Goal: Contribute content: Add original content to the website for others to see

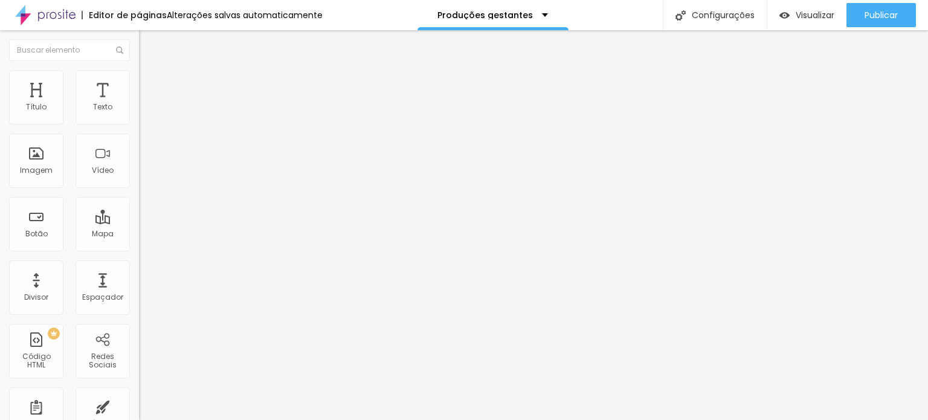
click at [139, 104] on span "Trocar imagem" at bounding box center [172, 99] width 66 height 10
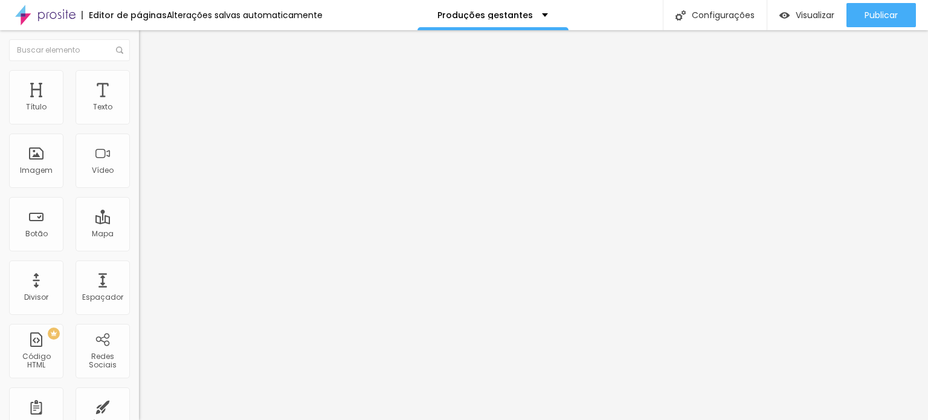
click at [213, 419] on div at bounding box center [464, 427] width 928 height 0
click at [139, 103] on div "Trocar imagem" at bounding box center [208, 98] width 139 height 8
click at [139, 104] on span "Trocar imagem" at bounding box center [172, 99] width 66 height 10
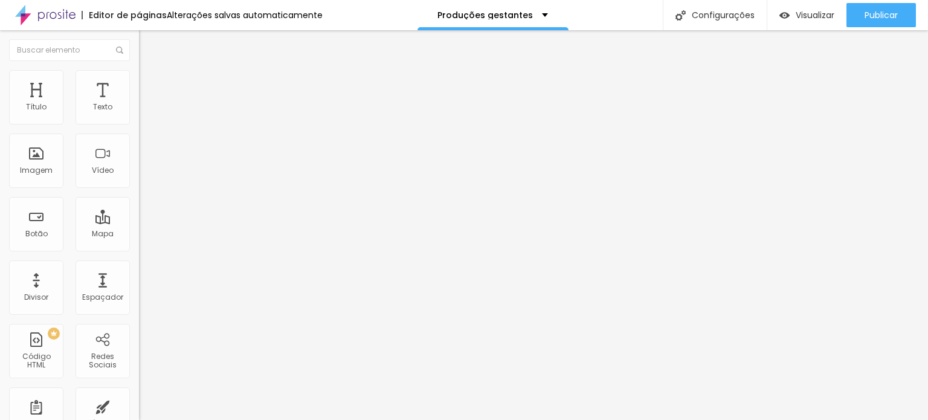
click at [139, 104] on span "Trocar imagem" at bounding box center [172, 99] width 66 height 10
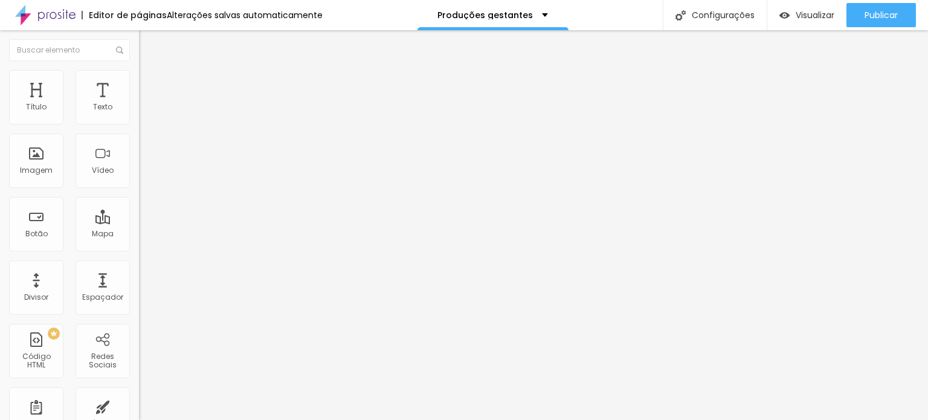
click at [139, 104] on span "Trocar imagem" at bounding box center [172, 99] width 66 height 10
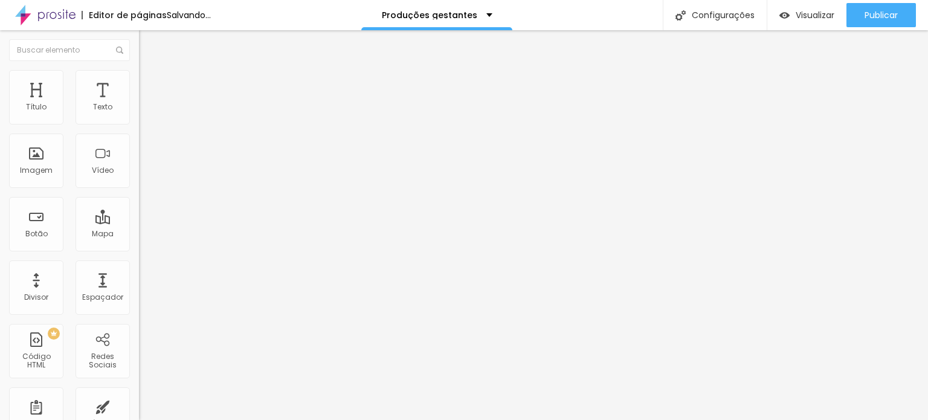
click at [139, 104] on span "Trocar imagem" at bounding box center [172, 99] width 66 height 10
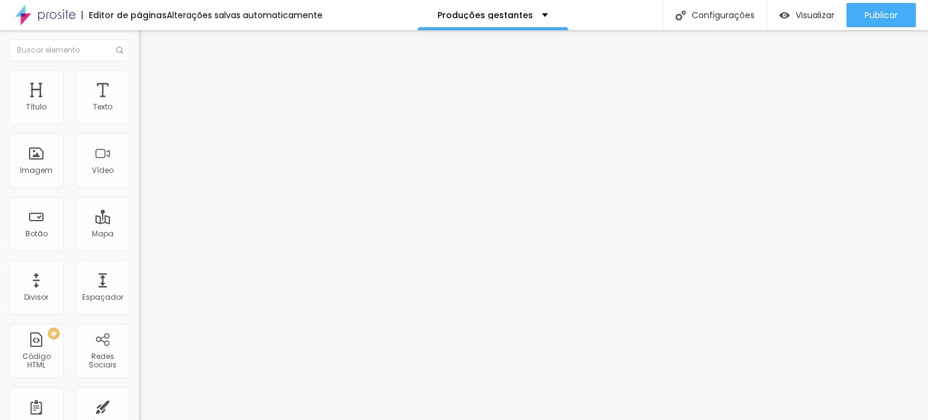
click at [139, 104] on span "Trocar imagem" at bounding box center [172, 99] width 66 height 10
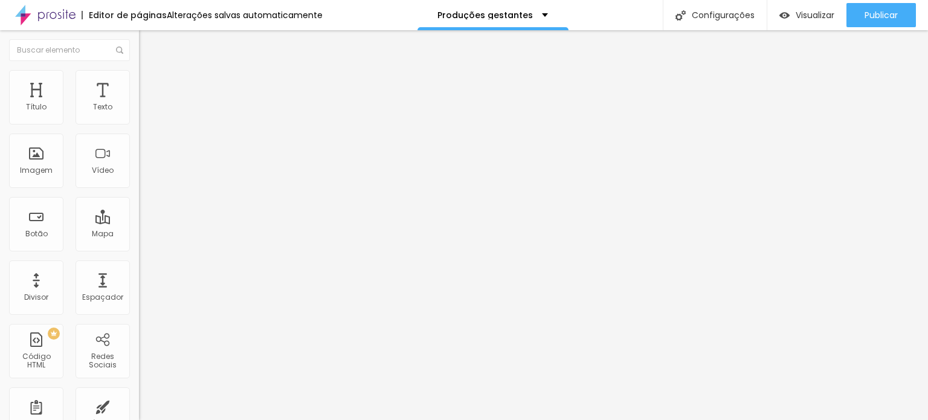
click at [139, 104] on span "Trocar imagem" at bounding box center [172, 99] width 66 height 10
click at [251, 419] on div at bounding box center [464, 427] width 928 height 0
click at [139, 103] on div "Trocar imagem" at bounding box center [208, 98] width 139 height 8
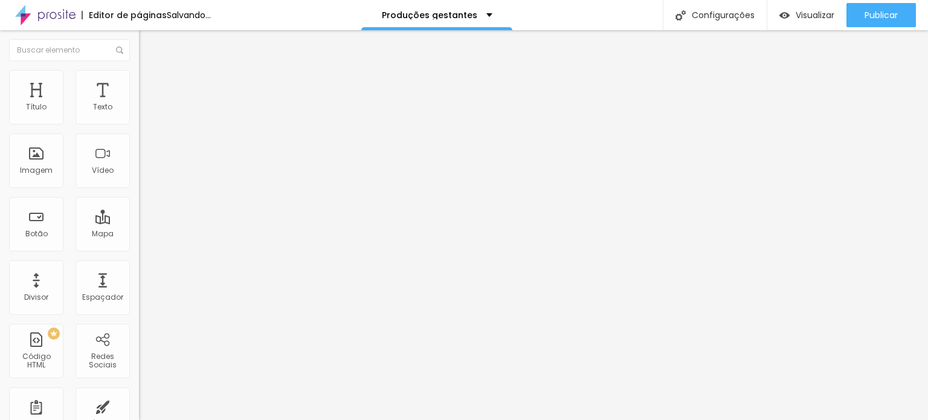
click at [139, 104] on span "Trocar imagem" at bounding box center [172, 99] width 66 height 10
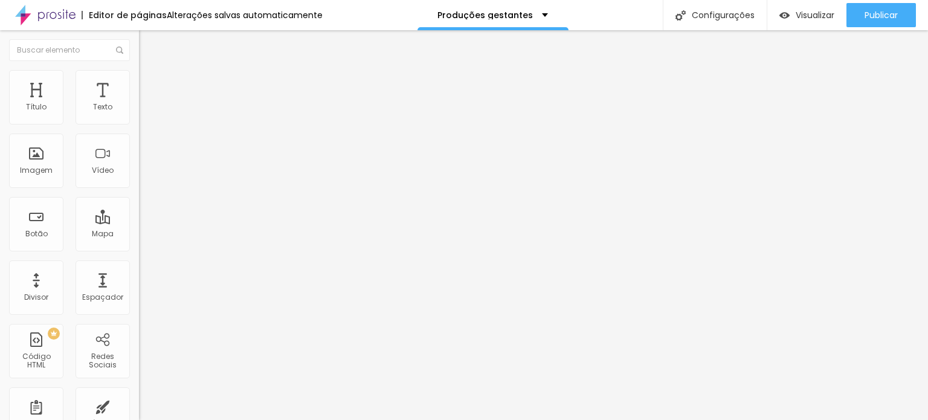
click at [139, 104] on span "Trocar imagem" at bounding box center [172, 99] width 66 height 10
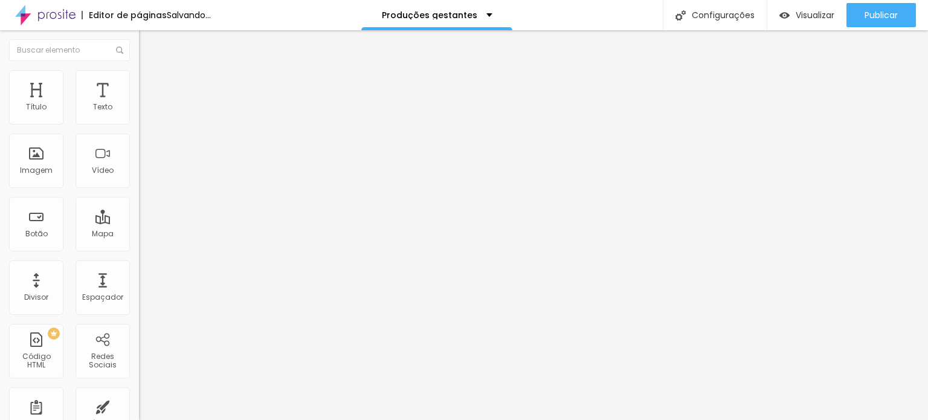
click at [139, 104] on span "Trocar imagem" at bounding box center [172, 99] width 66 height 10
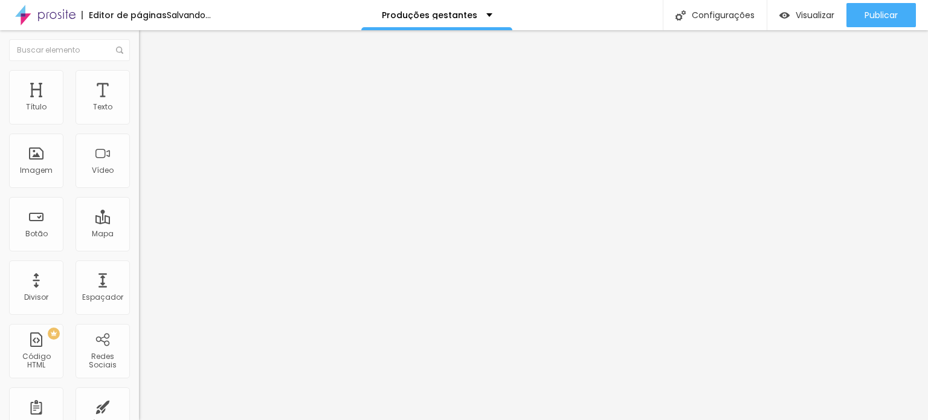
click at [139, 104] on span "Trocar imagem" at bounding box center [172, 99] width 66 height 10
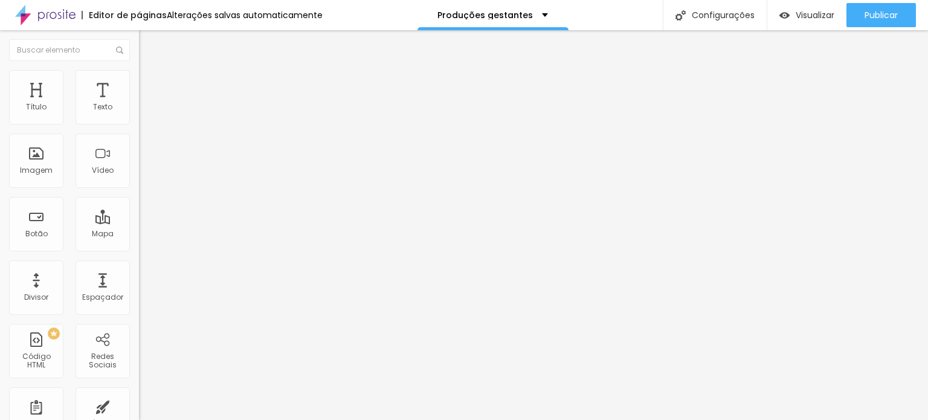
scroll to position [121, 0]
click at [139, 104] on span "Trocar imagem" at bounding box center [172, 99] width 66 height 10
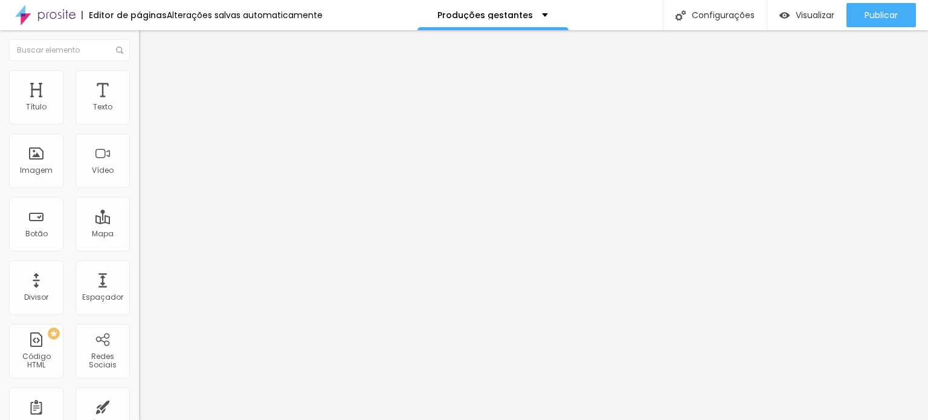
click at [139, 104] on span "Trocar imagem" at bounding box center [172, 99] width 66 height 10
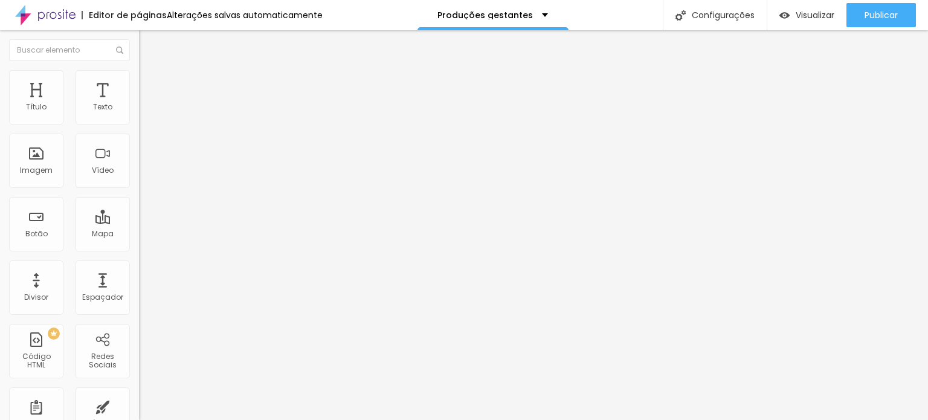
click at [139, 104] on span "Trocar imagem" at bounding box center [172, 99] width 66 height 10
drag, startPoint x: 553, startPoint y: 202, endPoint x: 615, endPoint y: 241, distance: 73.6
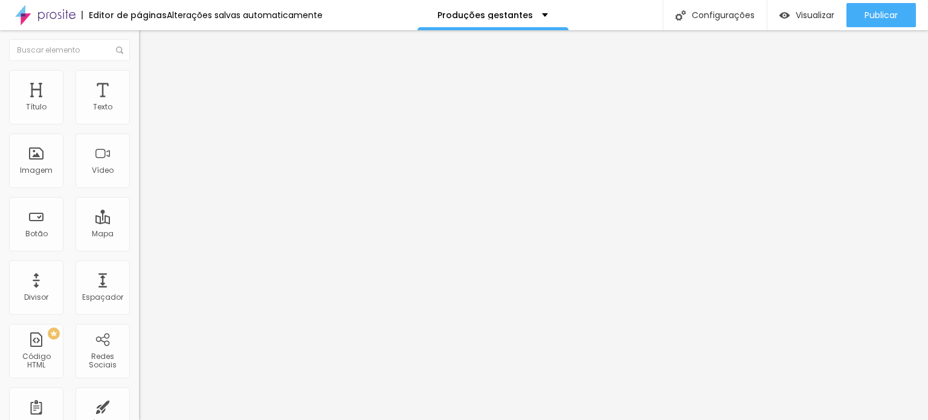
click at [139, 104] on span "Trocar imagem" at bounding box center [172, 99] width 66 height 10
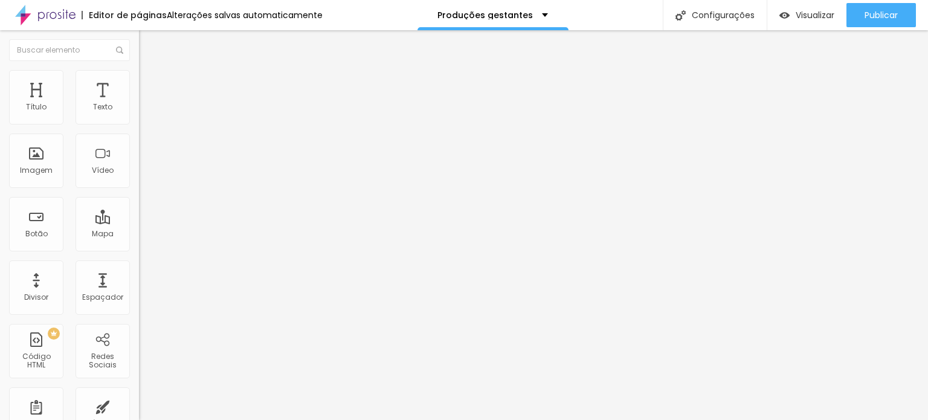
click at [139, 104] on span "Trocar imagem" at bounding box center [172, 99] width 66 height 10
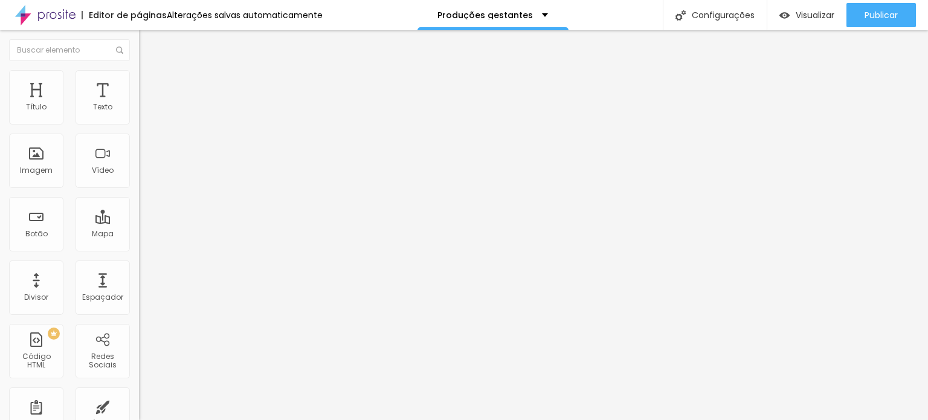
click at [139, 104] on span "Trocar imagem" at bounding box center [172, 99] width 66 height 10
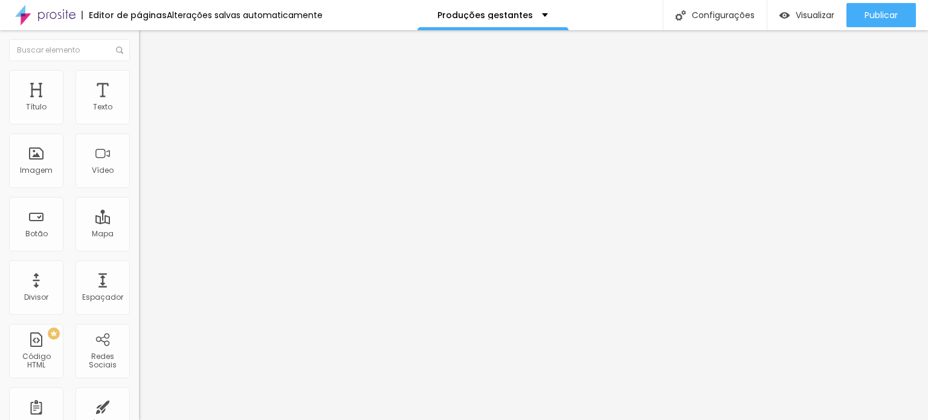
click at [139, 104] on span "Trocar imagem" at bounding box center [172, 99] width 66 height 10
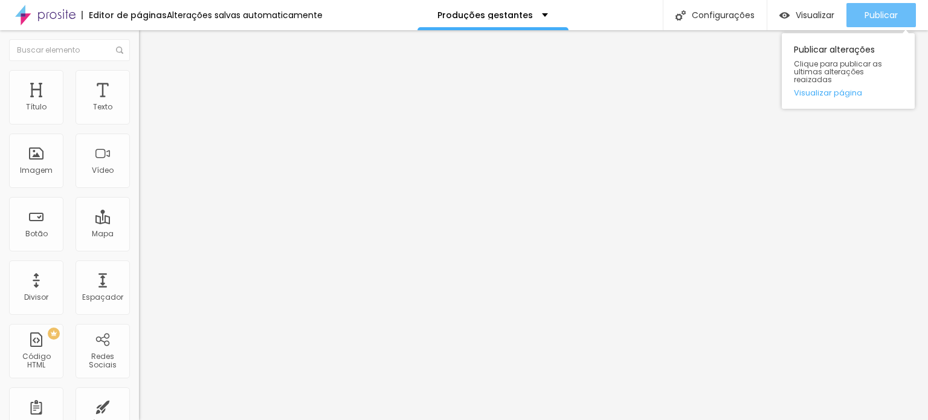
click at [854, 8] on button "Publicar" at bounding box center [881, 15] width 69 height 24
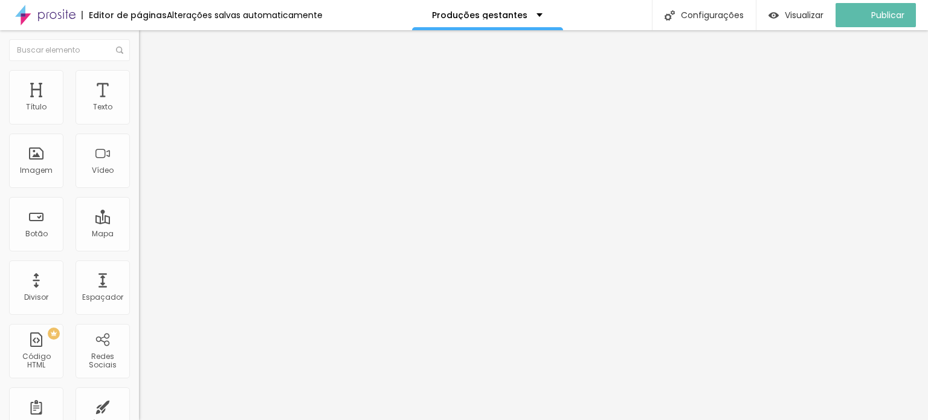
click at [210, 419] on div "Subindo 9/14 arquivos" at bounding box center [464, 423] width 928 height 7
